Goal: Information Seeking & Learning: Understand process/instructions

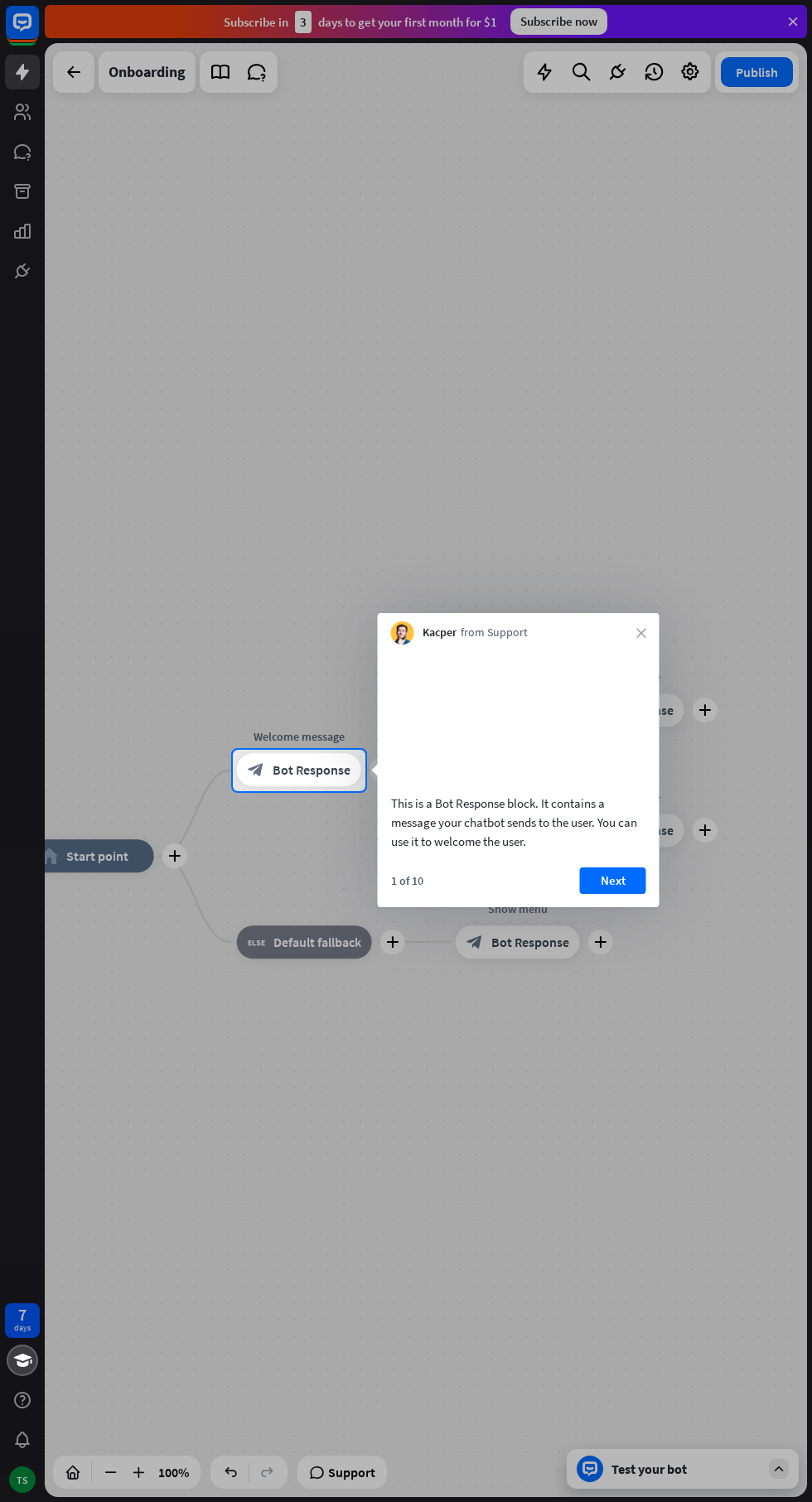
click at [641, 893] on button "Next" at bounding box center [613, 880] width 66 height 26
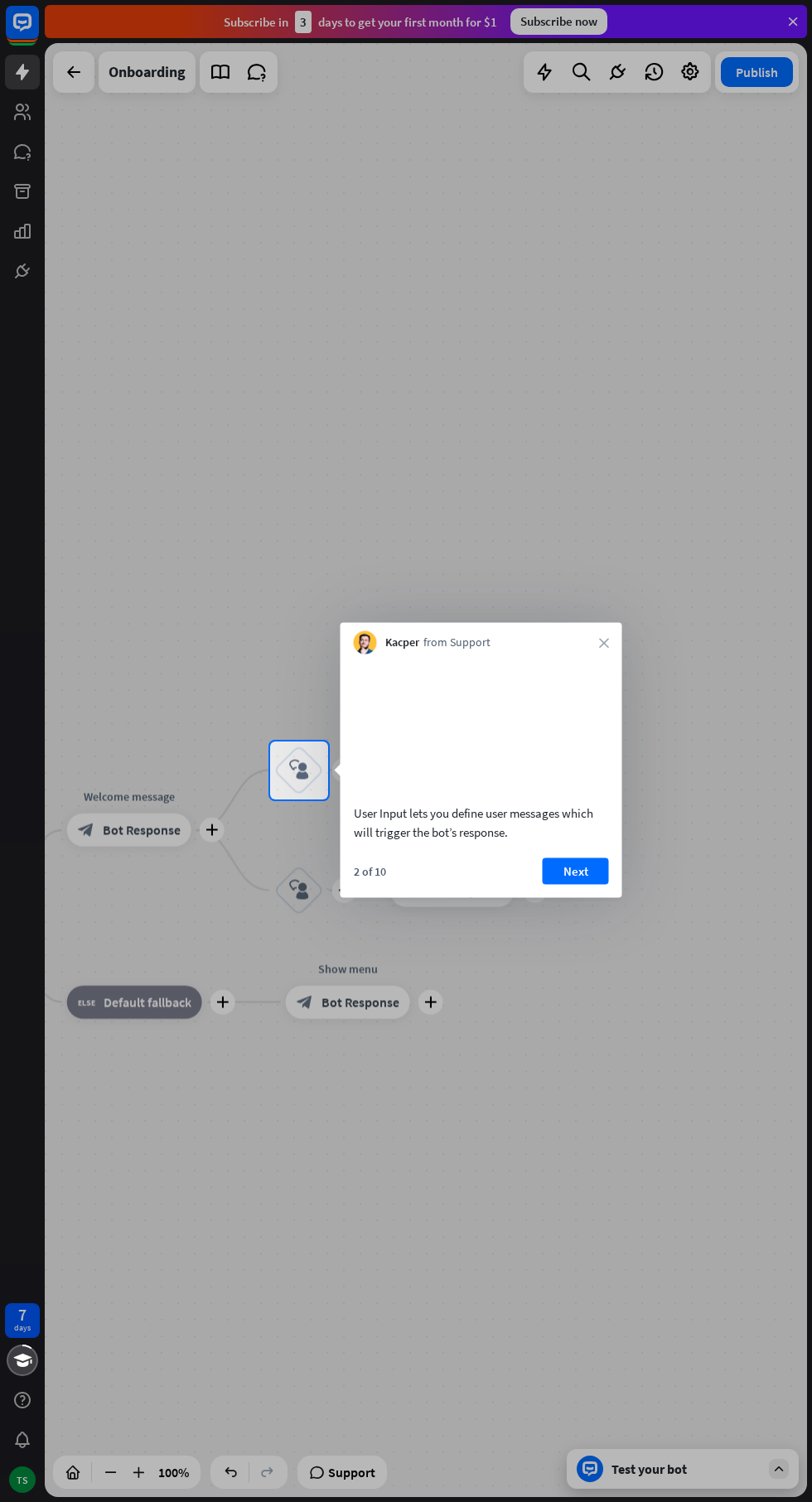
click at [603, 642] on icon "close" at bounding box center [604, 643] width 10 height 10
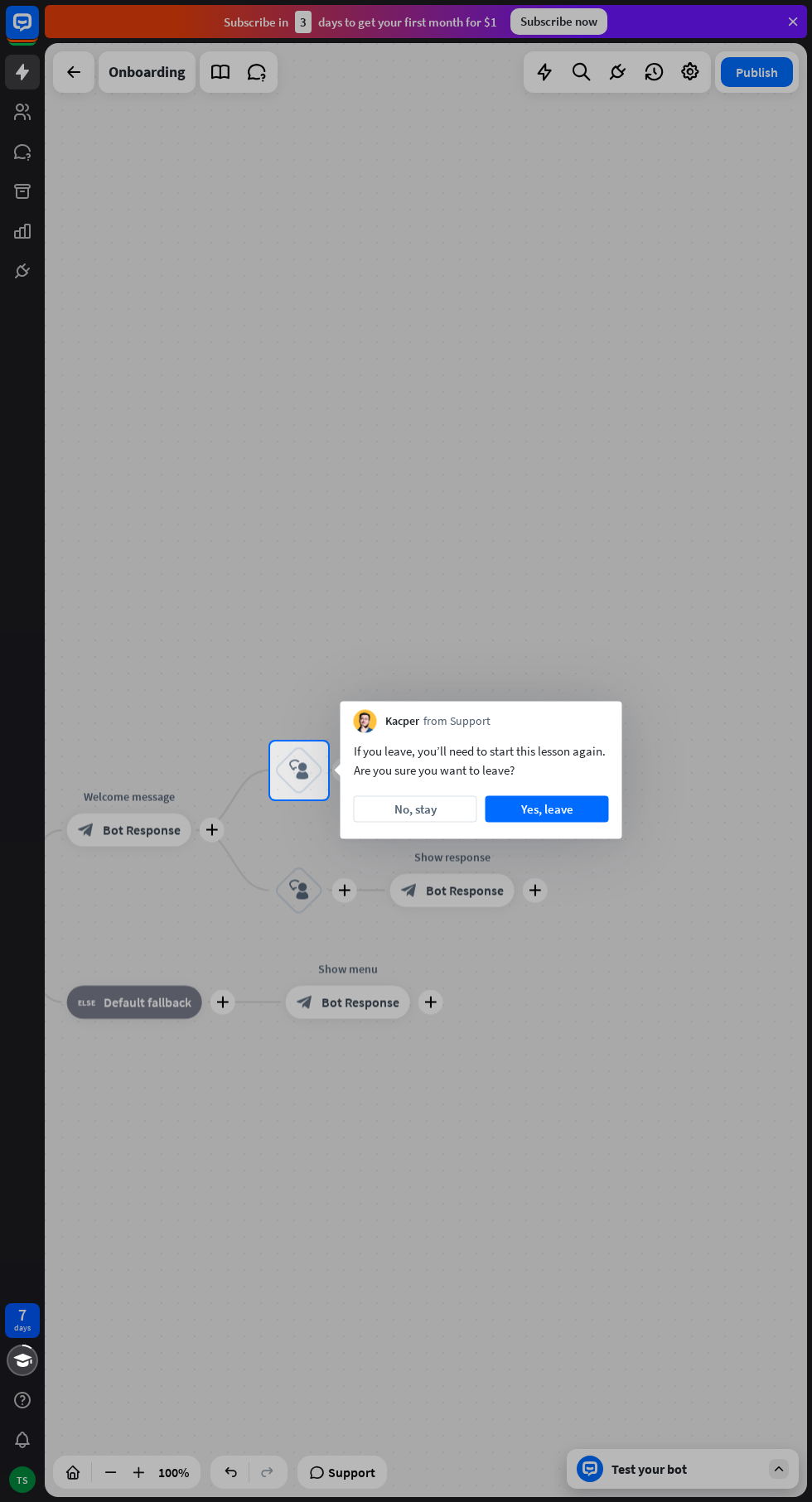
click at [536, 1021] on div at bounding box center [406, 1151] width 812 height 704
click at [582, 807] on button "Yes, leave" at bounding box center [548, 808] width 124 height 26
